Goal: Task Accomplishment & Management: Complete application form

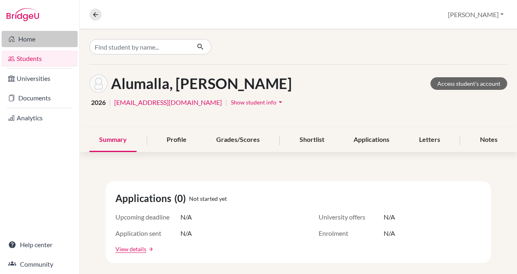
click at [27, 37] on link "Home" at bounding box center [40, 39] width 76 height 16
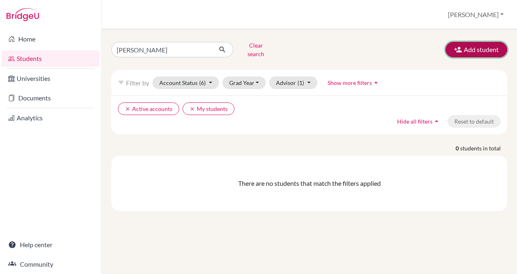
click at [470, 54] on button "Add student" at bounding box center [477, 49] width 62 height 15
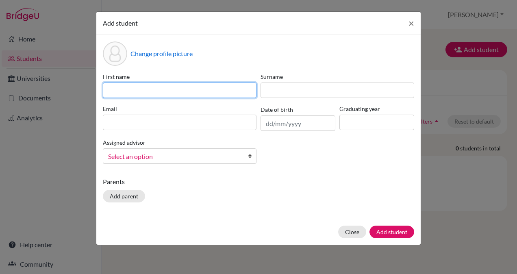
click at [222, 90] on input at bounding box center [180, 90] width 154 height 15
paste input "[PERSON_NAME] [PERSON_NAME]"
drag, startPoint x: 172, startPoint y: 89, endPoint x: 132, endPoint y: 88, distance: 40.7
click at [132, 88] on input "[PERSON_NAME] [PERSON_NAME]" at bounding box center [180, 90] width 154 height 15
type input "[PERSON_NAME] [PERSON_NAME]"
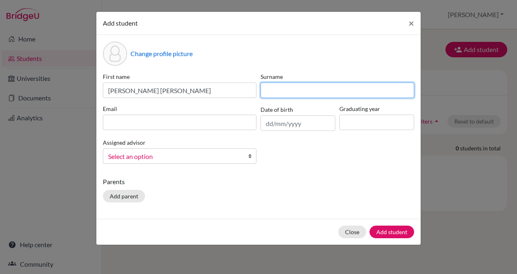
click at [306, 85] on input at bounding box center [338, 90] width 154 height 15
paste input "[PERSON_NAME]"
type input "[PERSON_NAME]"
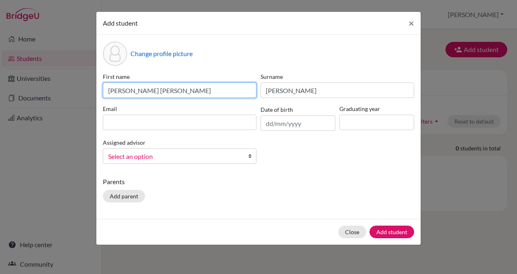
click at [193, 88] on input "[PERSON_NAME] [PERSON_NAME]" at bounding box center [180, 90] width 154 height 15
type input "Alumalla"
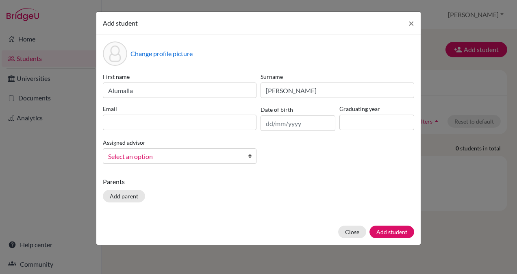
drag, startPoint x: 177, startPoint y: 130, endPoint x: 179, endPoint y: 126, distance: 4.2
click at [179, 126] on div "Email" at bounding box center [180, 118] width 158 height 26
click at [179, 126] on input at bounding box center [180, 122] width 154 height 15
paste input "alumallaanvithreddy @[DOMAIN_NAME]"
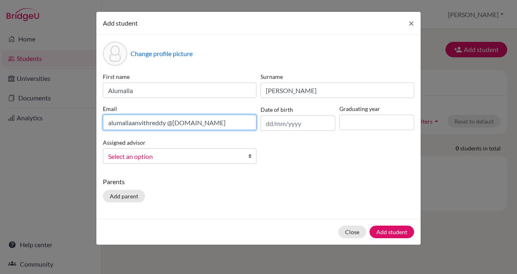
click at [169, 123] on input "alumallaanvithreddy @[DOMAIN_NAME]" at bounding box center [180, 122] width 154 height 15
type input "[EMAIL_ADDRESS][DOMAIN_NAME]"
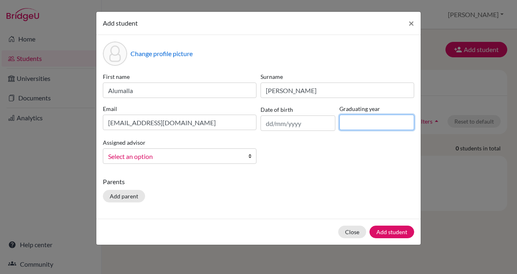
click at [357, 122] on input at bounding box center [377, 122] width 75 height 15
type input "2026"
click at [304, 115] on div "Date of birth [DEMOGRAPHIC_DATA]" at bounding box center [298, 118] width 79 height 26
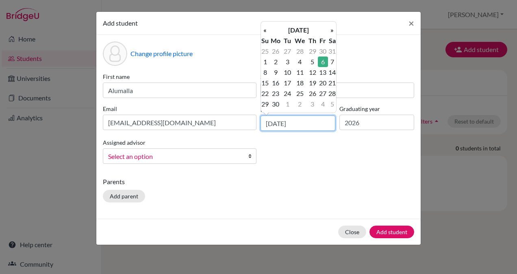
click at [274, 125] on input "[DATE]" at bounding box center [298, 122] width 75 height 15
type input "[DATE]"
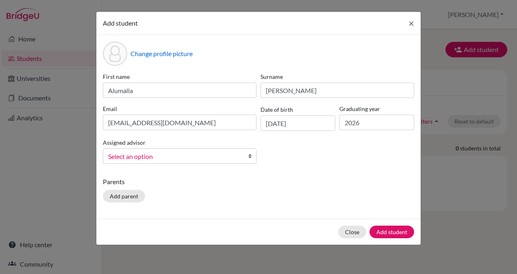
click at [312, 191] on div "Parents Add parent" at bounding box center [258, 191] width 311 height 29
click at [207, 154] on span "Select an option" at bounding box center [174, 156] width 133 height 11
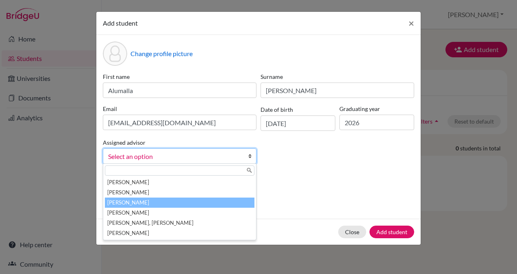
click at [154, 198] on li "[PERSON_NAME]" at bounding box center [180, 203] width 150 height 10
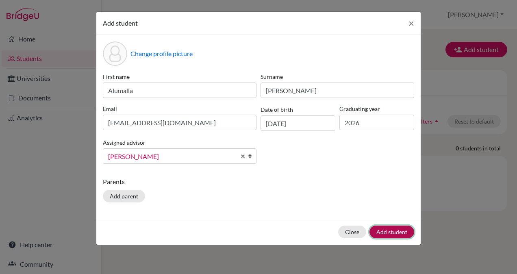
click at [403, 233] on button "Add student" at bounding box center [392, 232] width 45 height 13
